Goal: Task Accomplishment & Management: Use online tool/utility

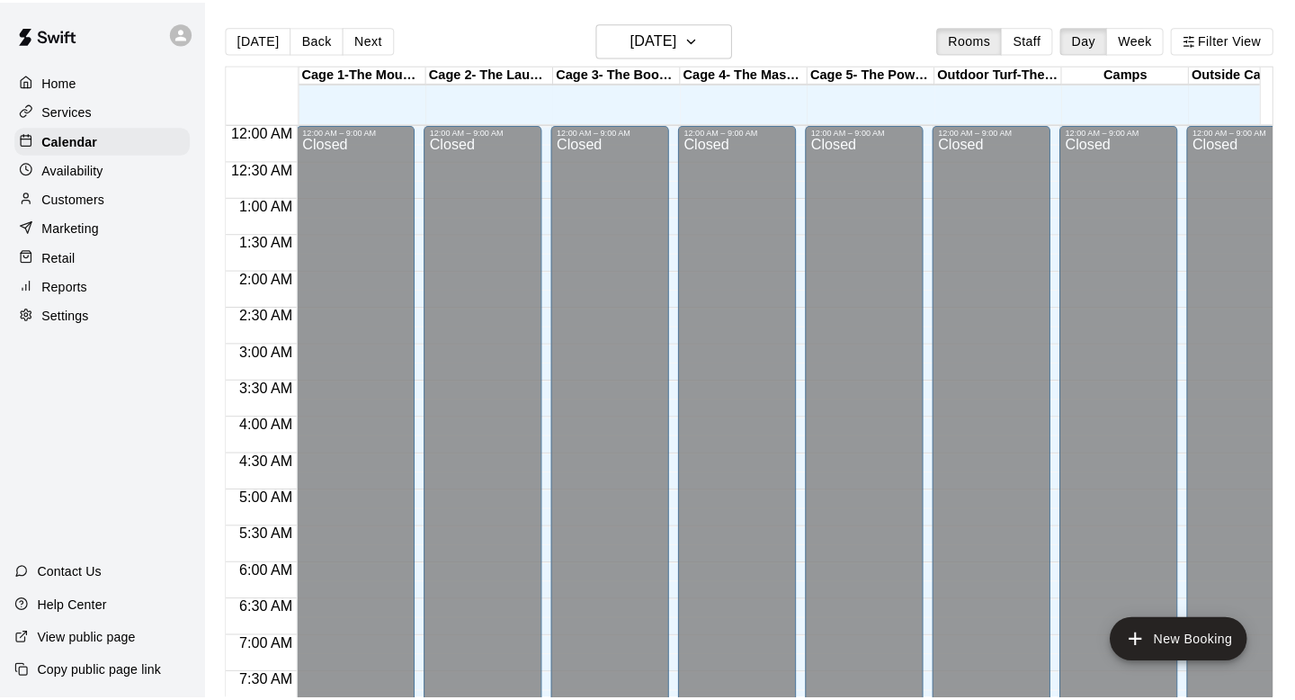
scroll to position [1044, 0]
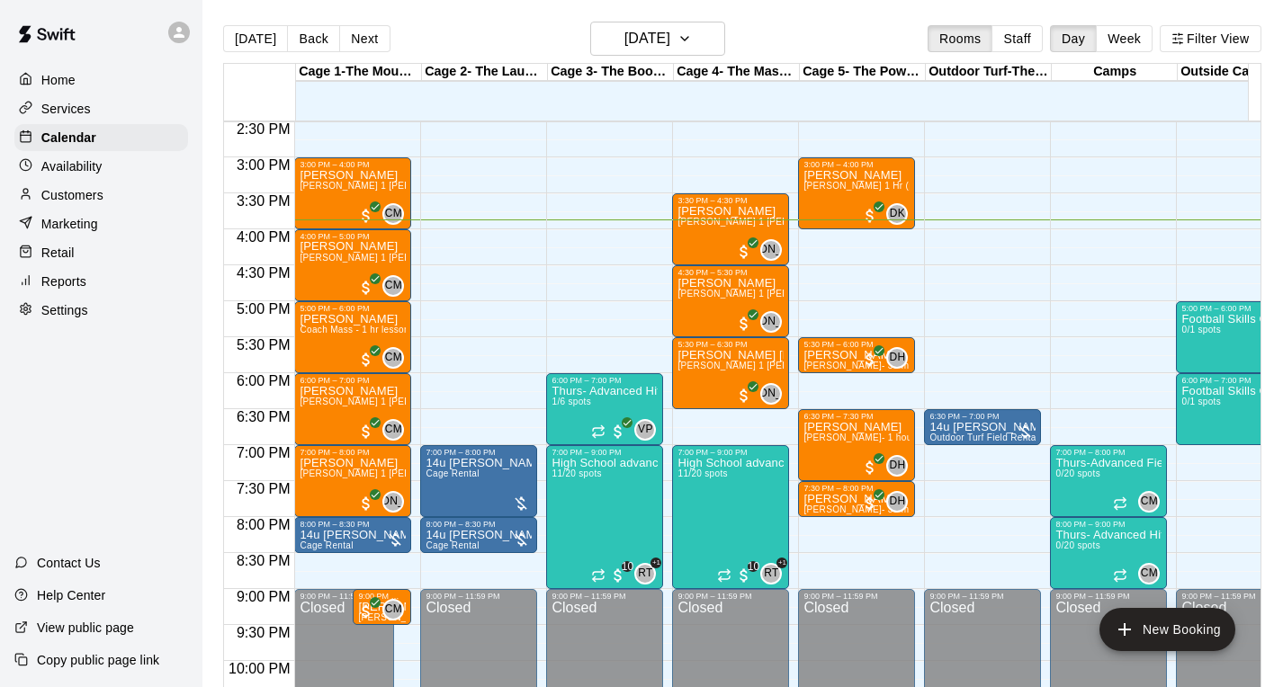
click at [64, 112] on p "Services" at bounding box center [65, 109] width 49 height 18
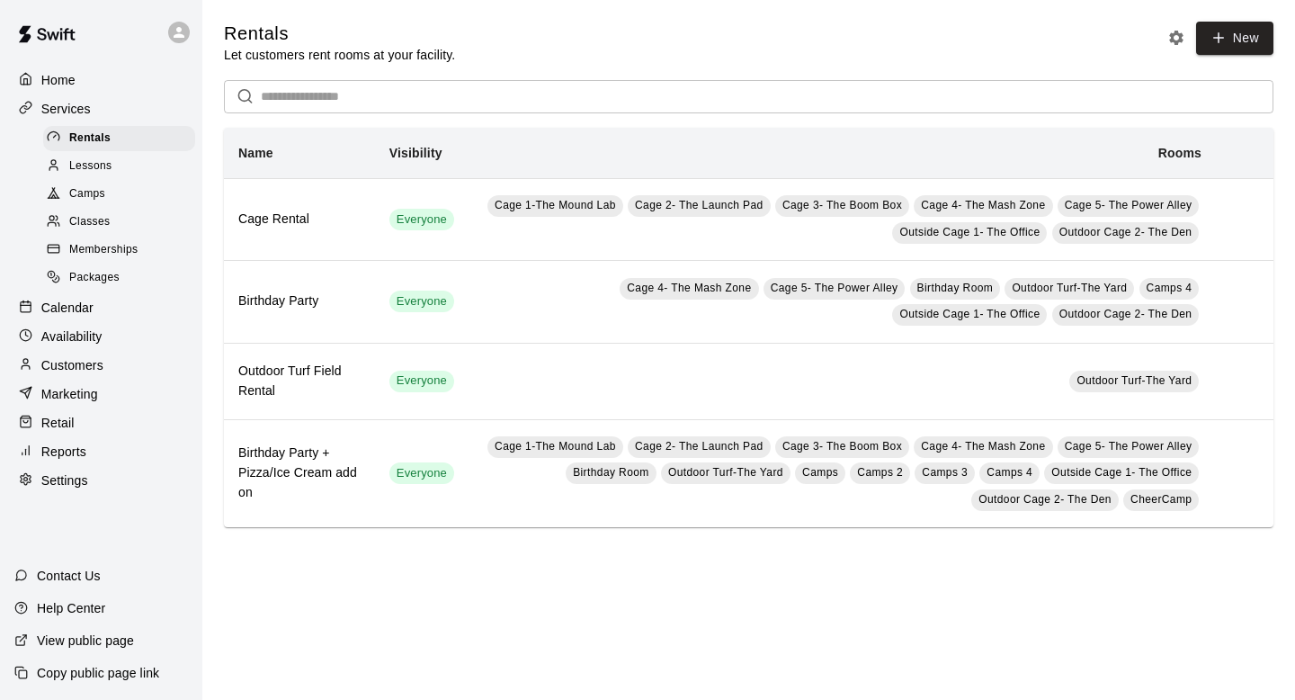
click at [82, 188] on span "Camps" at bounding box center [87, 194] width 36 height 18
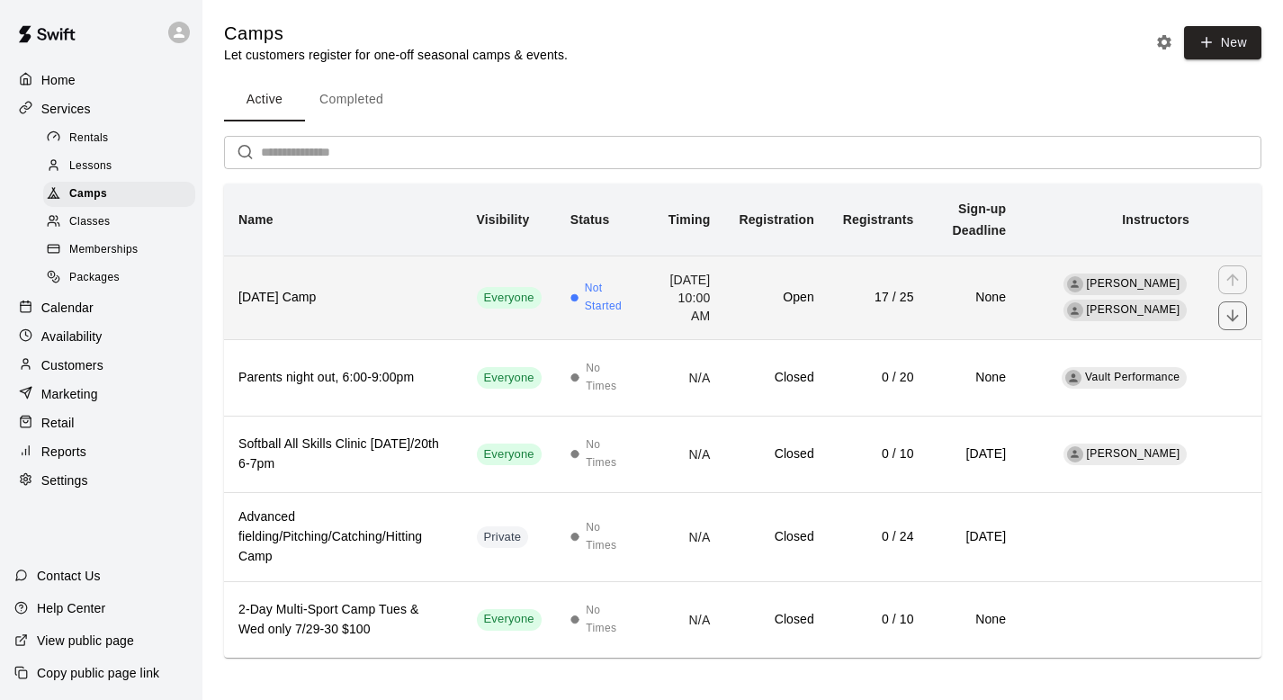
click at [309, 292] on h6 "[DATE] Camp" at bounding box center [343, 298] width 210 height 20
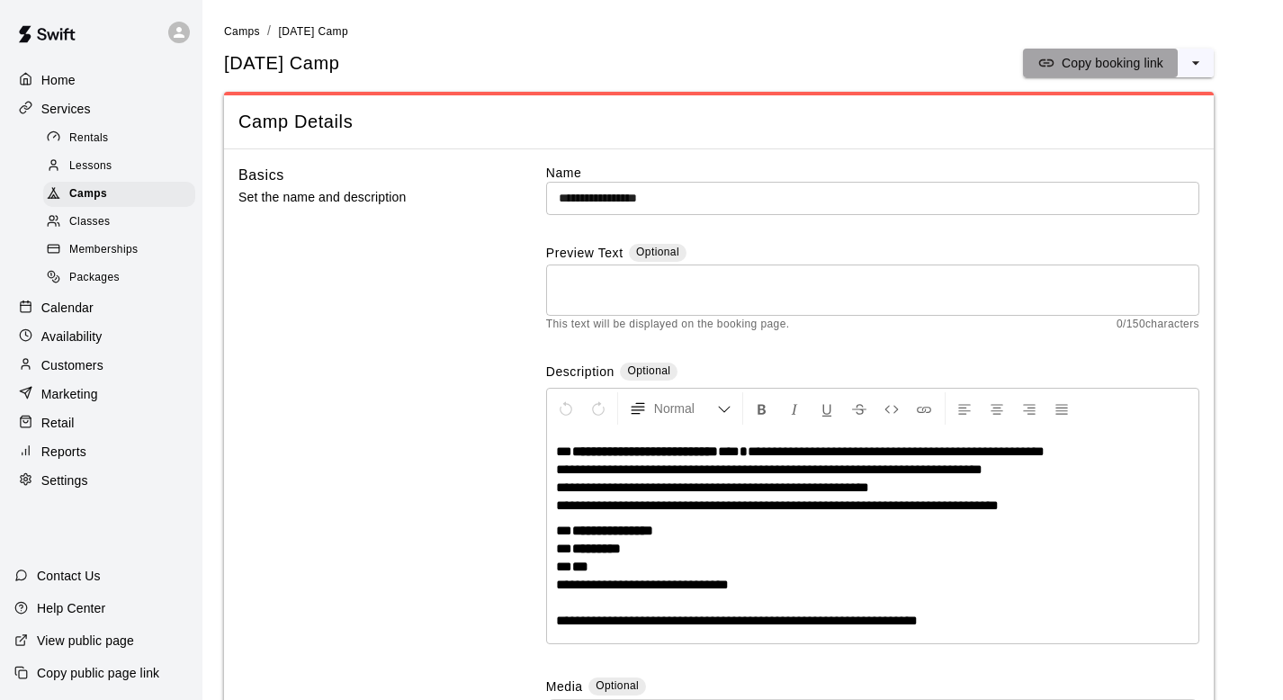
click at [1100, 56] on p "Copy booking link" at bounding box center [1112, 63] width 102 height 18
click at [37, 83] on div at bounding box center [30, 80] width 22 height 17
